Goal: Find specific page/section: Find specific page/section

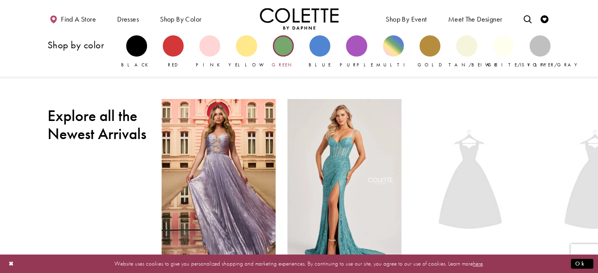
click at [283, 52] on div "Primary block" at bounding box center [283, 45] width 21 height 21
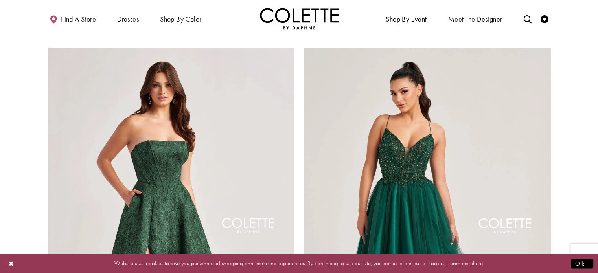
scroll to position [1534, 0]
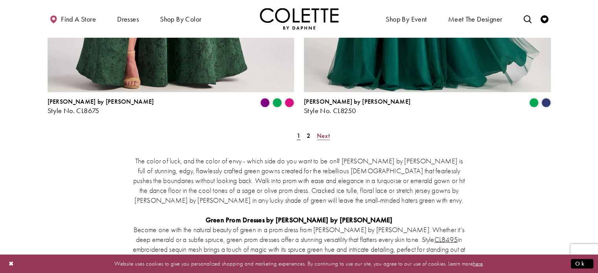
click at [321, 132] on span "Next" at bounding box center [323, 136] width 13 height 8
